Goal: Information Seeking & Learning: Learn about a topic

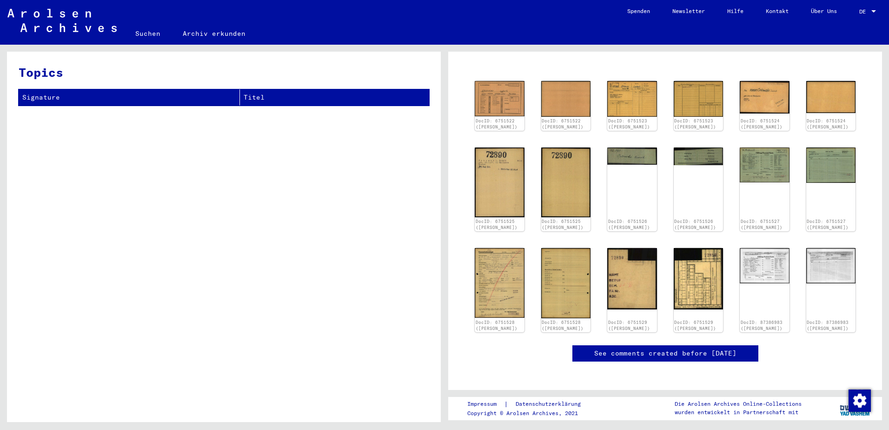
scroll to position [93, 0]
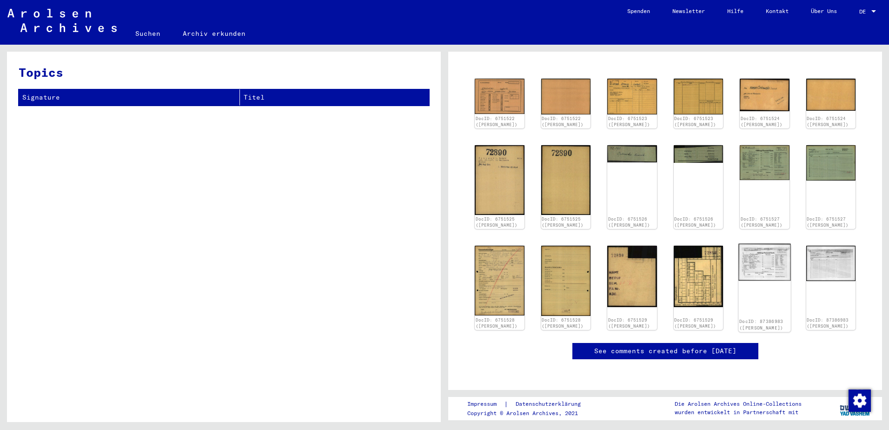
click at [762, 261] on img at bounding box center [764, 262] width 52 height 37
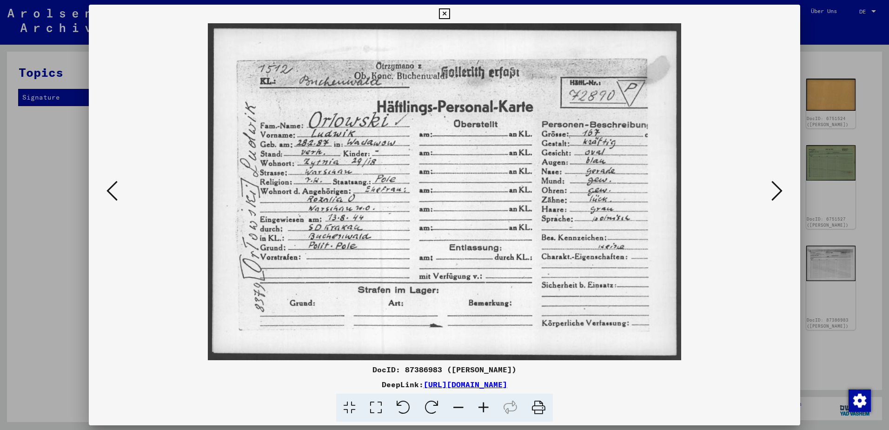
click at [109, 190] on icon at bounding box center [111, 190] width 11 height 22
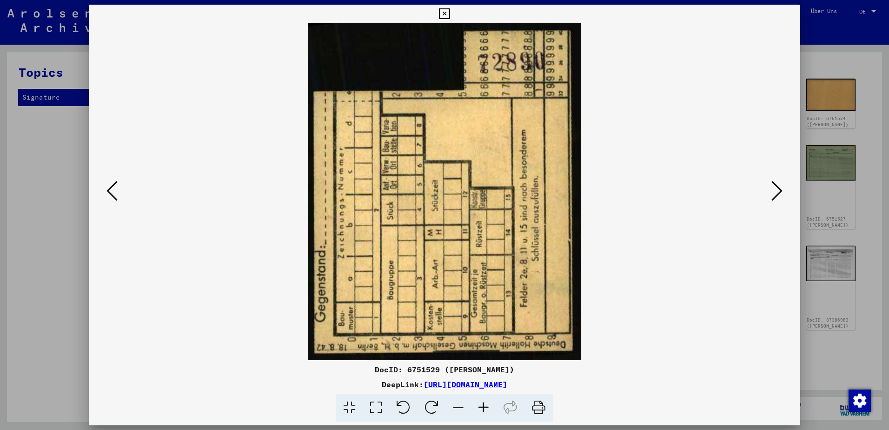
click at [109, 190] on icon at bounding box center [111, 190] width 11 height 22
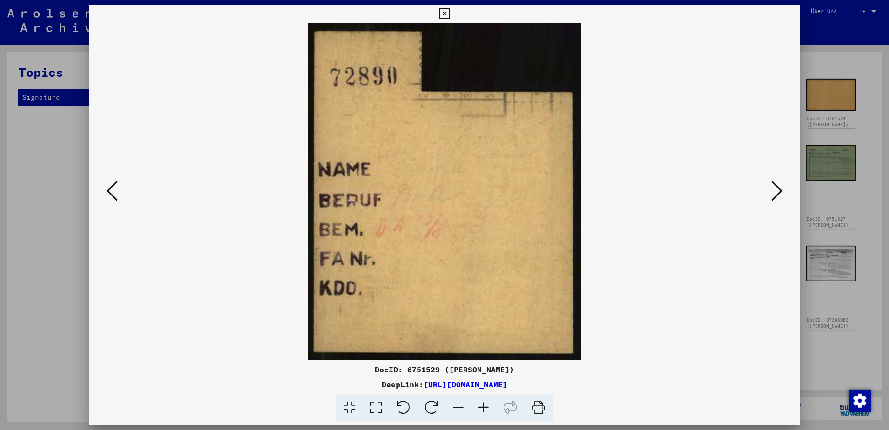
click at [109, 190] on icon at bounding box center [111, 190] width 11 height 22
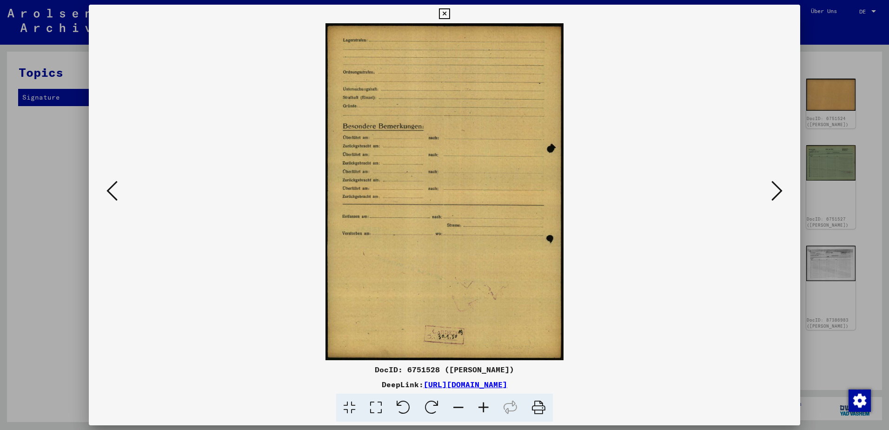
click at [109, 190] on icon at bounding box center [111, 190] width 11 height 22
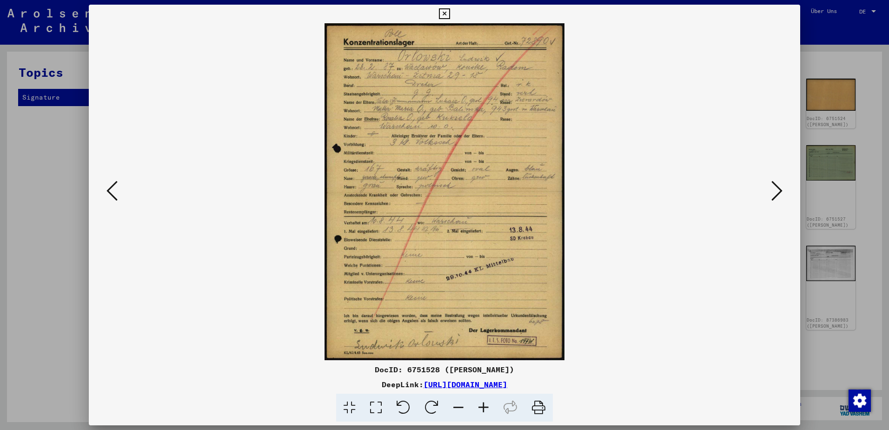
click at [109, 190] on icon at bounding box center [111, 190] width 11 height 22
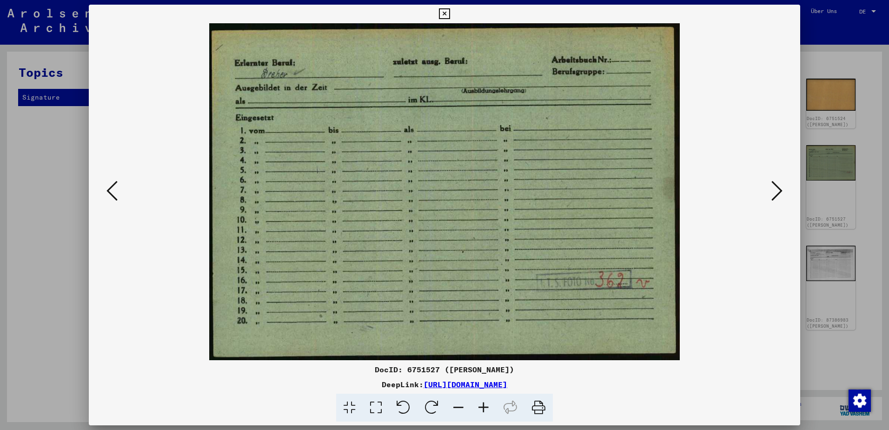
click at [109, 190] on icon at bounding box center [111, 190] width 11 height 22
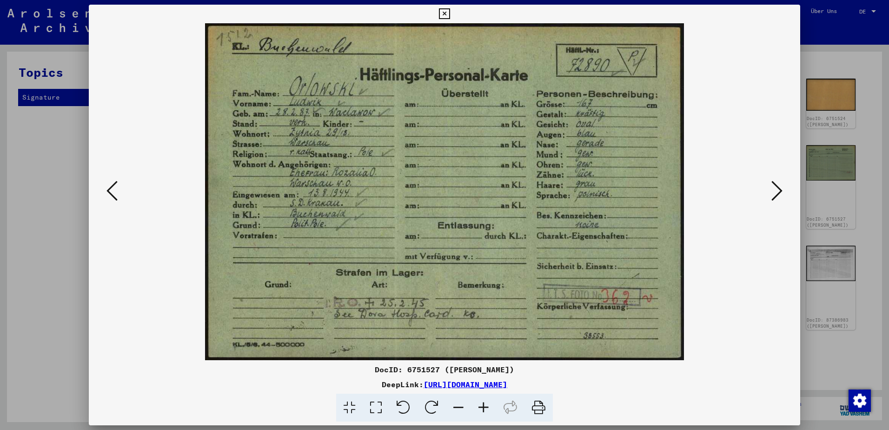
click at [109, 190] on icon at bounding box center [111, 190] width 11 height 22
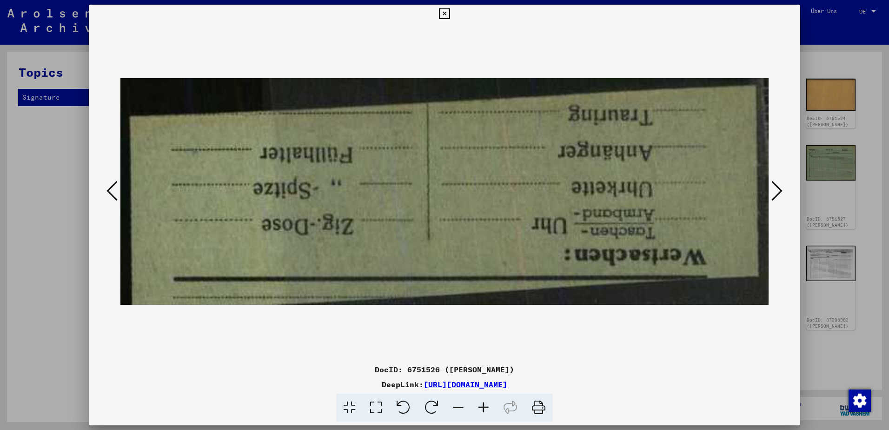
click at [109, 190] on icon at bounding box center [111, 190] width 11 height 22
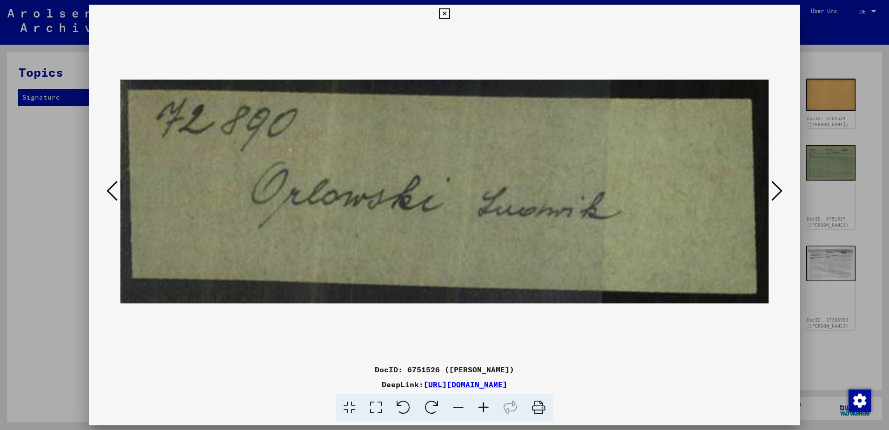
click at [109, 190] on icon at bounding box center [111, 190] width 11 height 22
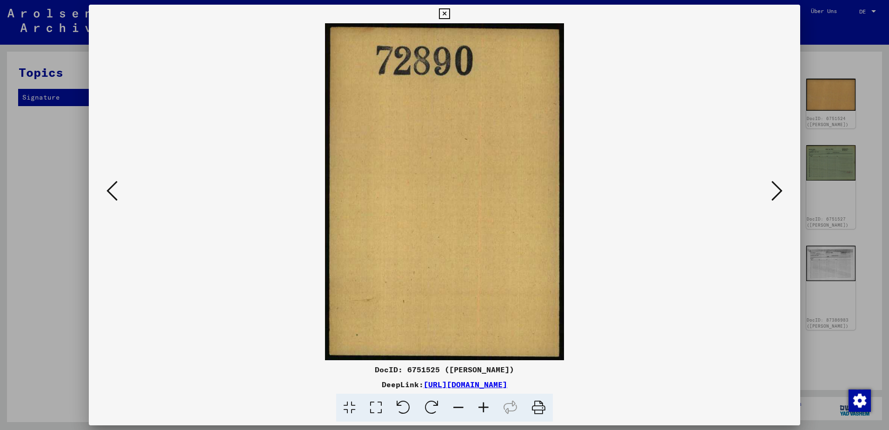
click at [109, 190] on icon at bounding box center [111, 190] width 11 height 22
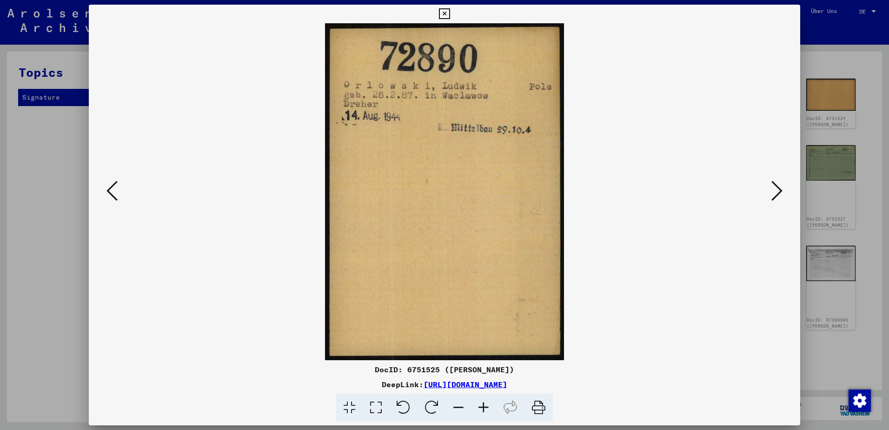
click at [109, 190] on icon at bounding box center [111, 190] width 11 height 22
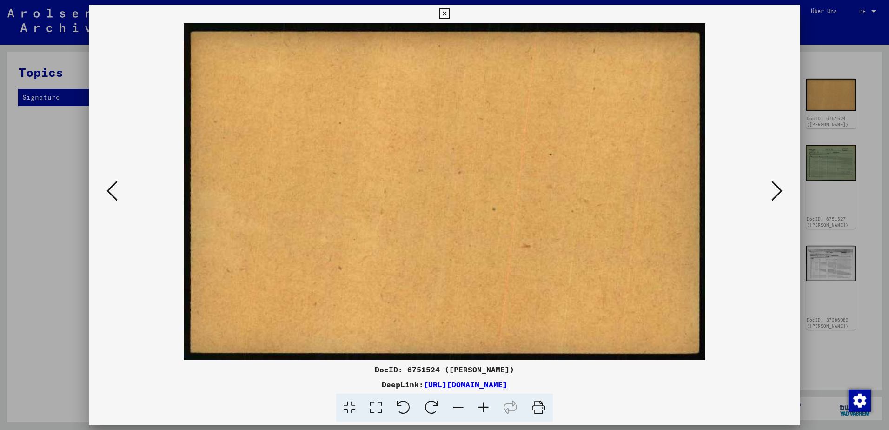
click at [109, 190] on icon at bounding box center [111, 190] width 11 height 22
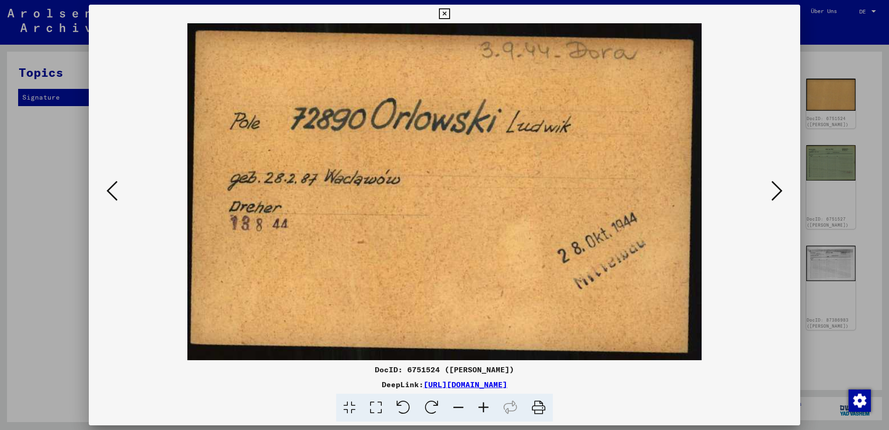
click at [109, 190] on icon at bounding box center [111, 190] width 11 height 22
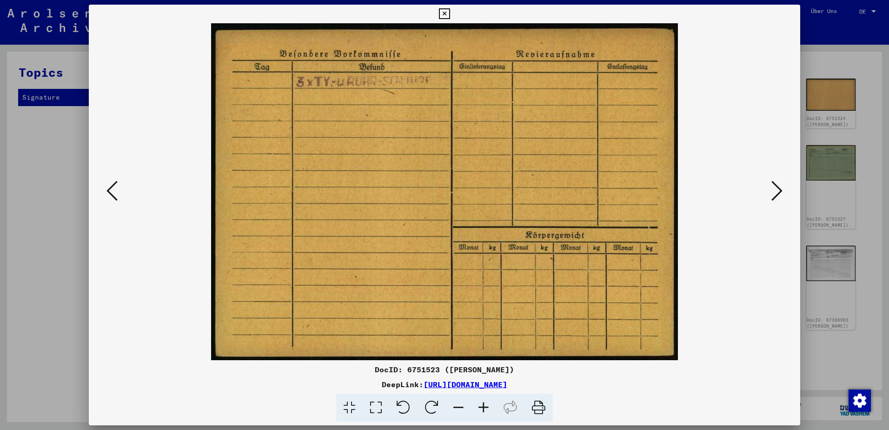
click at [109, 190] on icon at bounding box center [111, 190] width 11 height 22
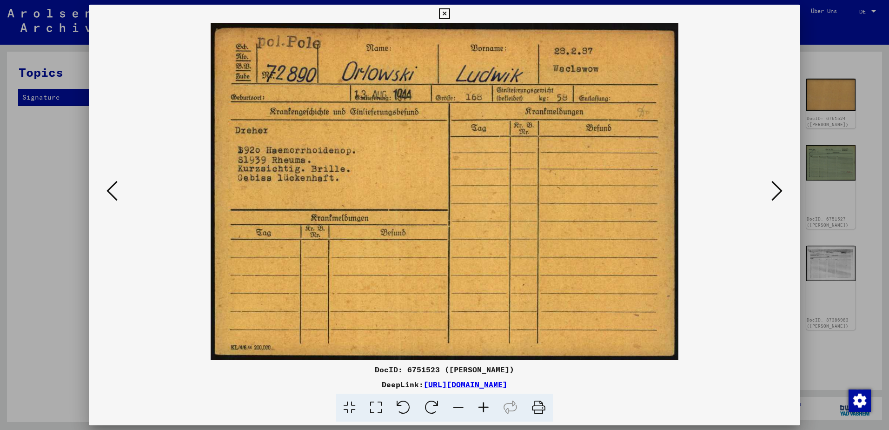
click at [109, 190] on icon at bounding box center [111, 190] width 11 height 22
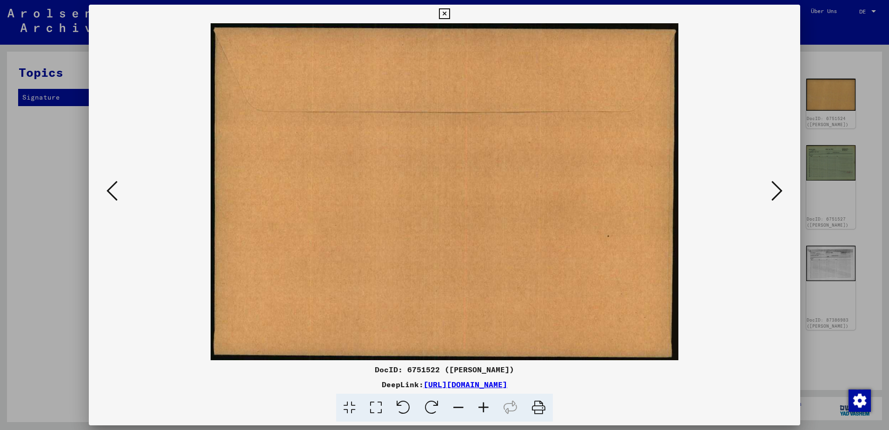
click at [109, 190] on icon at bounding box center [111, 190] width 11 height 22
